Goal: Transaction & Acquisition: Purchase product/service

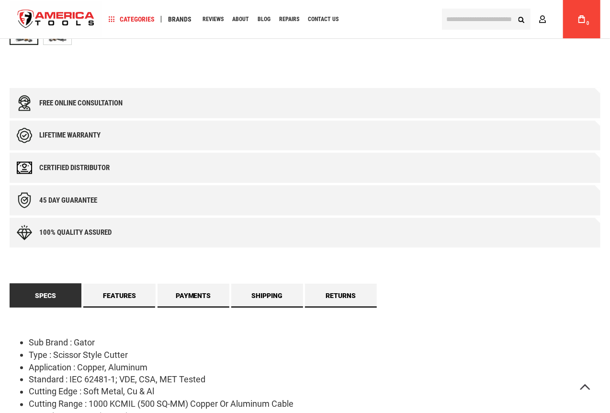
scroll to position [383, 0]
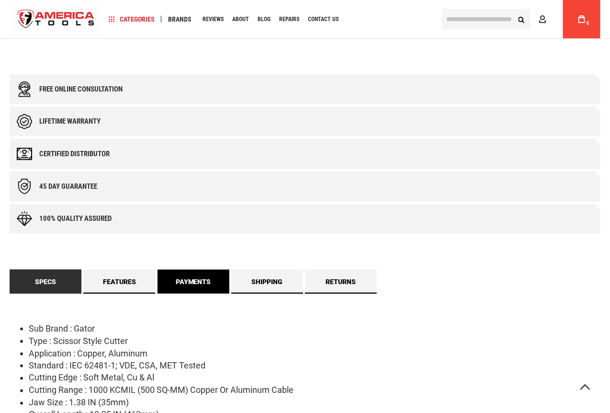
click at [187, 281] on link "Payments" at bounding box center [194, 282] width 72 height 24
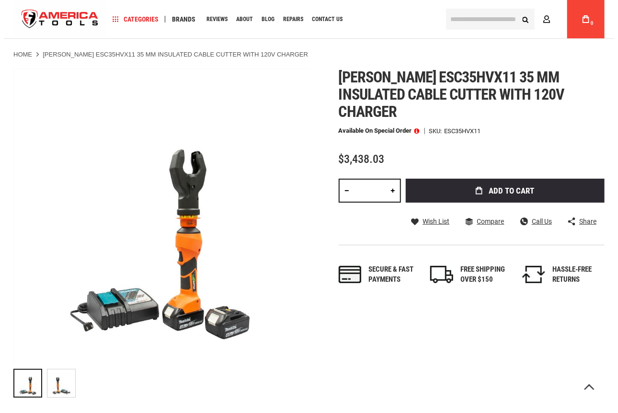
scroll to position [0, 0]
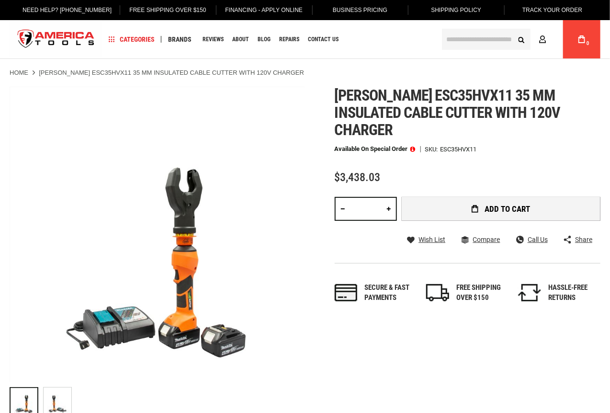
click at [439, 200] on button "Add to Cart" at bounding box center [501, 209] width 199 height 24
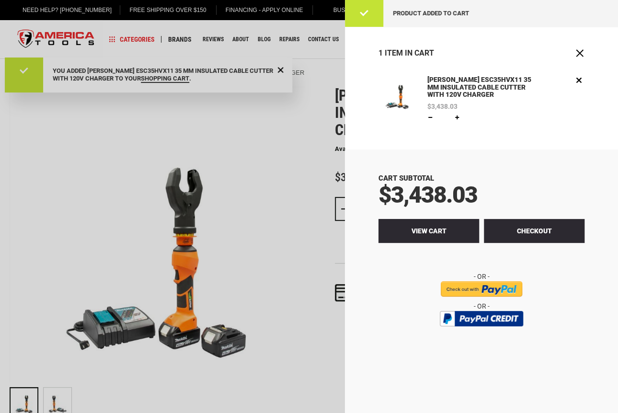
click at [441, 238] on link "View Cart" at bounding box center [428, 231] width 101 height 24
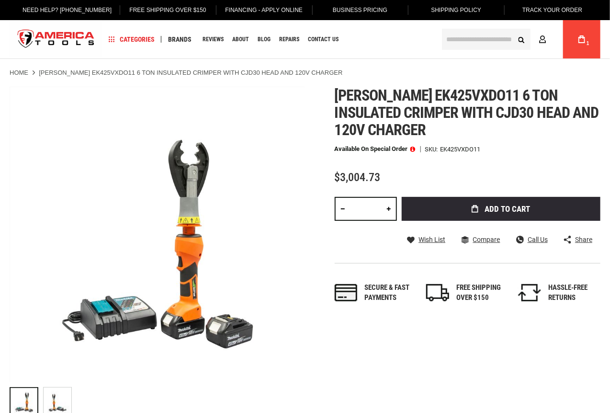
click at [498, 205] on span "Add to Cart" at bounding box center [508, 209] width 46 height 8
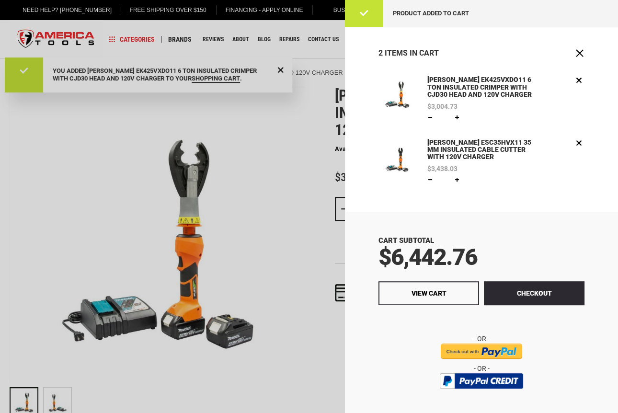
click at [299, 166] on div at bounding box center [309, 206] width 618 height 413
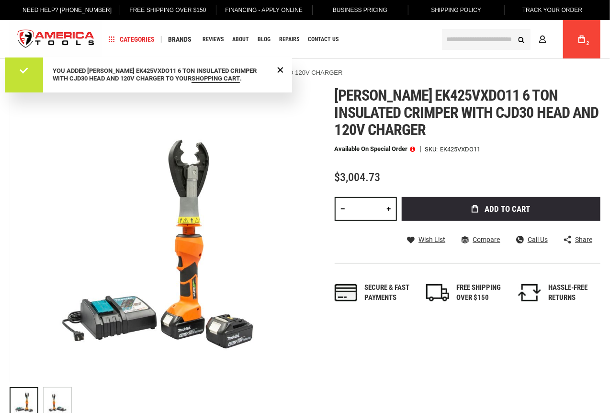
click at [412, 149] on span at bounding box center [413, 149] width 5 height 7
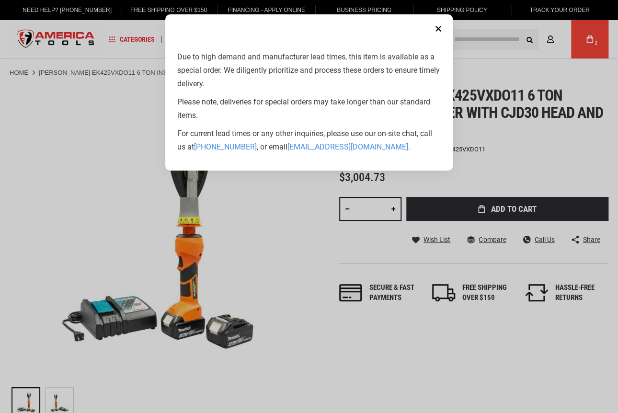
click at [437, 30] on button "Close" at bounding box center [438, 28] width 19 height 19
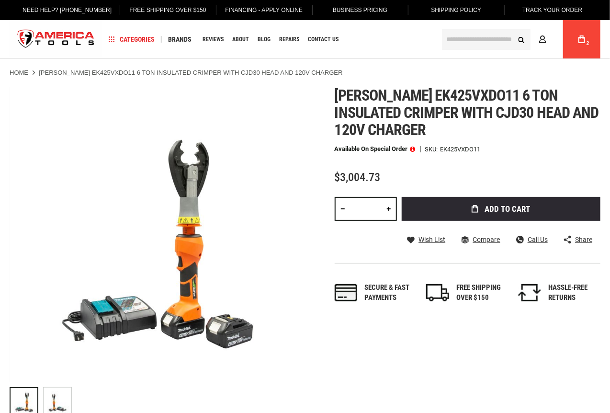
click at [428, 30] on div "Navigation Categories Plumbing Tools Drain Cleaning Diagnostics Pressing Diagno…" at bounding box center [269, 39] width 332 height 38
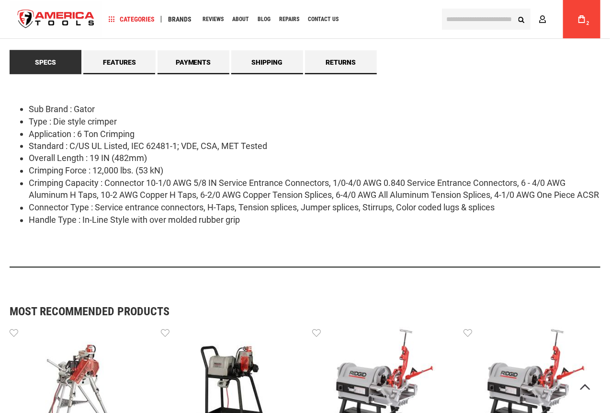
scroll to position [541, 0]
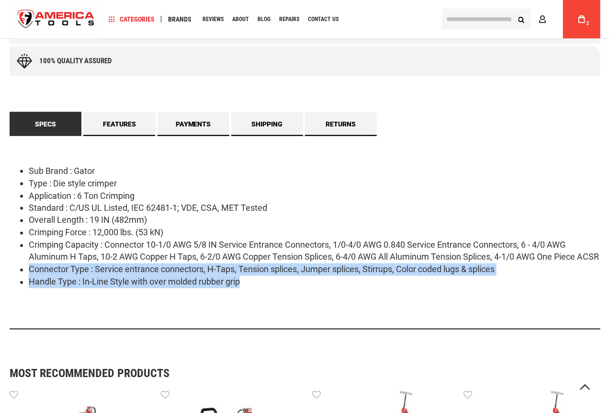
drag, startPoint x: 243, startPoint y: 297, endPoint x: 84, endPoint y: 272, distance: 161.0
click at [84, 272] on ul "Sub Brand : Gator Type : Die style crimper Application : 6 Ton Crimping Standar…" at bounding box center [305, 226] width 591 height 123
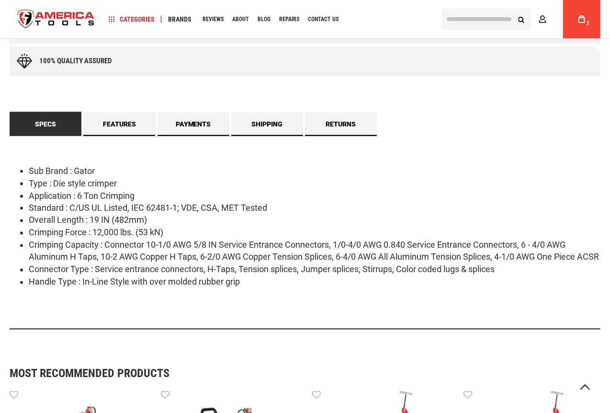
click at [94, 263] on li "Crimping Capacity : Connector 10-1/0 AWG 5/8 IN Service Entrance Connectors, 1/…" at bounding box center [315, 251] width 572 height 24
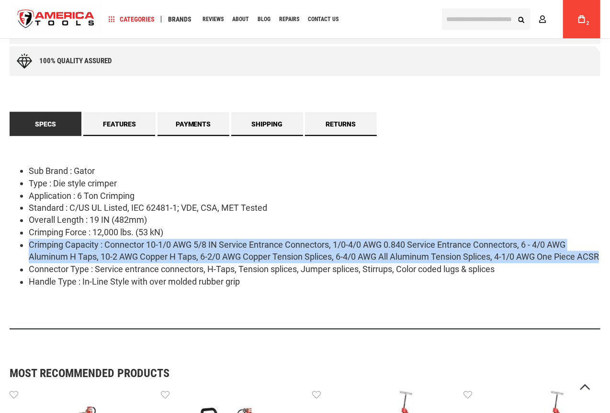
drag, startPoint x: 31, startPoint y: 244, endPoint x: 68, endPoint y: 264, distance: 43.1
click at [68, 263] on li "Crimping Capacity : Connector 10-1/0 AWG 5/8 IN Service Entrance Connectors, 1/…" at bounding box center [315, 251] width 572 height 24
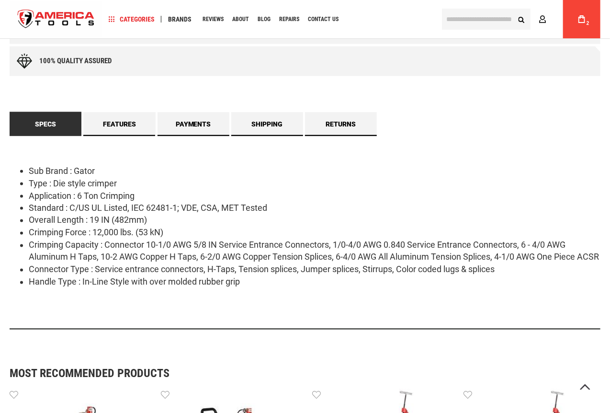
click at [50, 207] on li "Standard : C/US UL Listed, IEC 62481-1; VDE, CSA, MET Tested" at bounding box center [315, 208] width 572 height 12
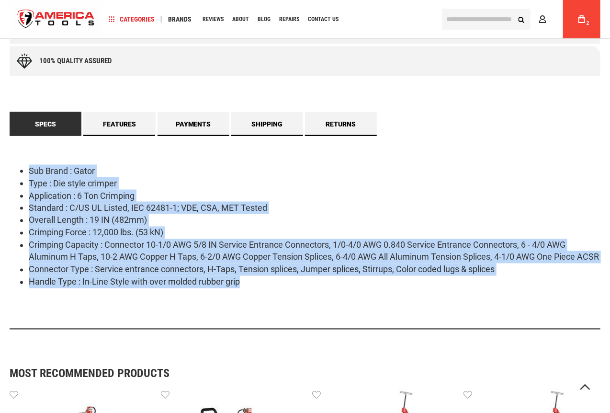
drag, startPoint x: 31, startPoint y: 171, endPoint x: 242, endPoint y: 306, distance: 251.4
click at [242, 306] on div "Sub Brand : Gator Type : Die style crimper Application : 6 Ton Crimping Standar…" at bounding box center [305, 233] width 591 height 194
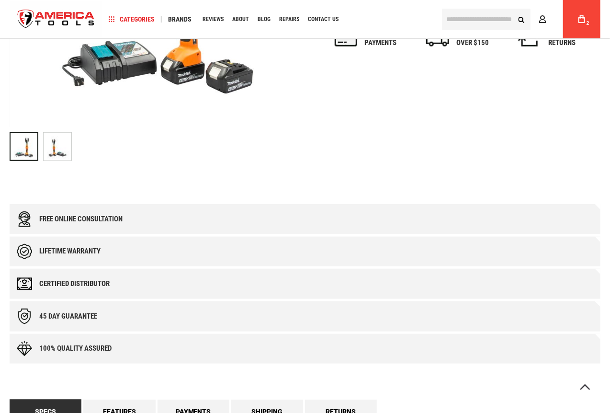
scroll to position [445, 0]
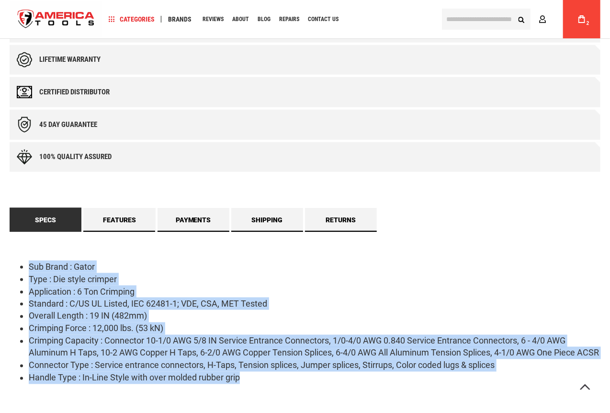
click at [31, 266] on li "Sub Brand : Gator" at bounding box center [315, 267] width 572 height 12
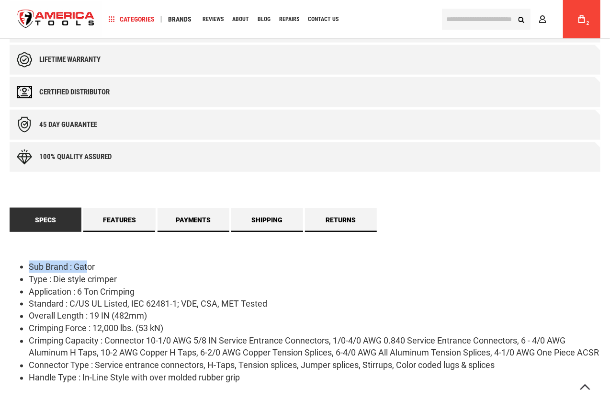
drag, startPoint x: 31, startPoint y: 265, endPoint x: 86, endPoint y: 263, distance: 55.6
click at [86, 263] on li "Sub Brand : Gator" at bounding box center [315, 267] width 572 height 12
